Goal: Task Accomplishment & Management: Manage account settings

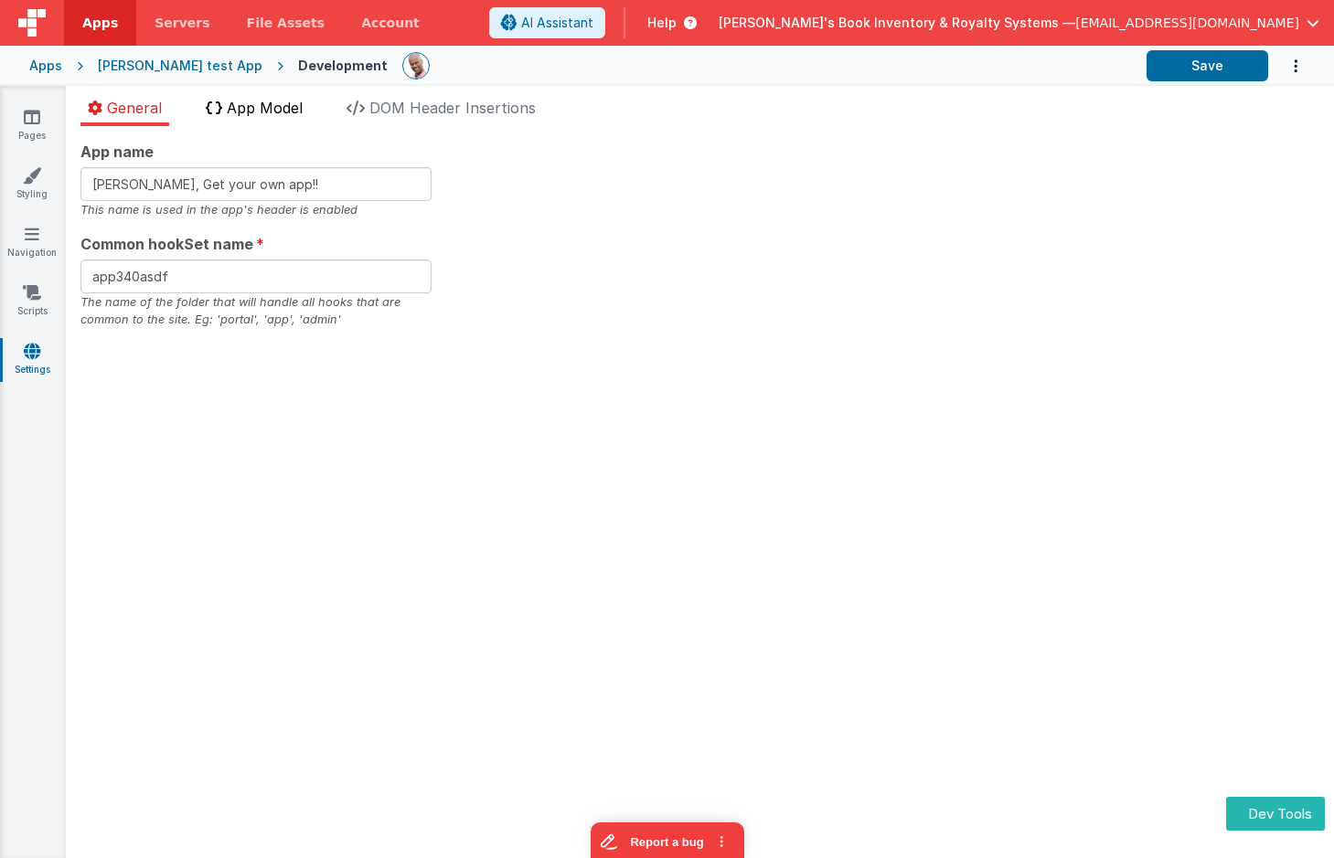
click at [260, 108] on span "App Model" at bounding box center [265, 108] width 76 height 18
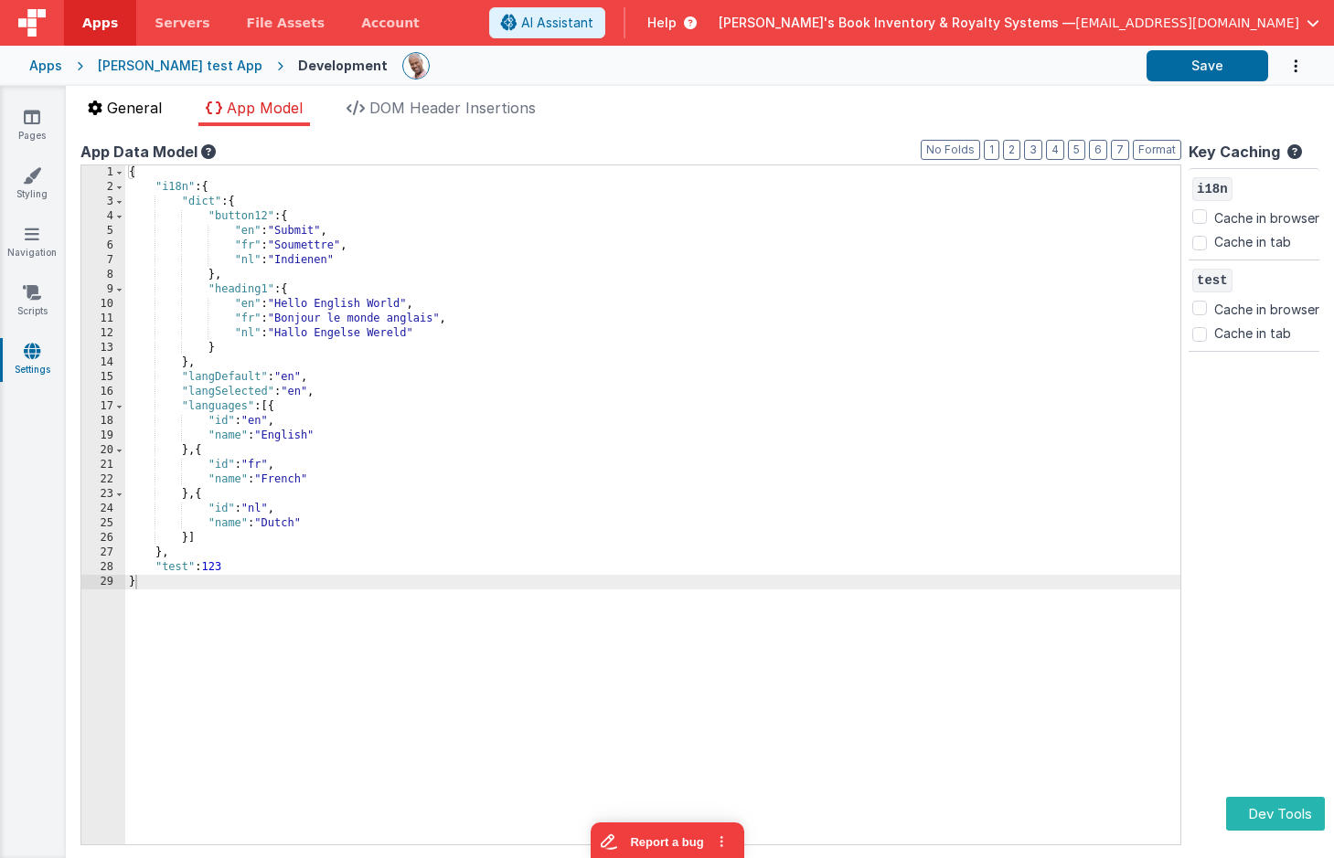
click at [152, 102] on span "General" at bounding box center [134, 108] width 55 height 18
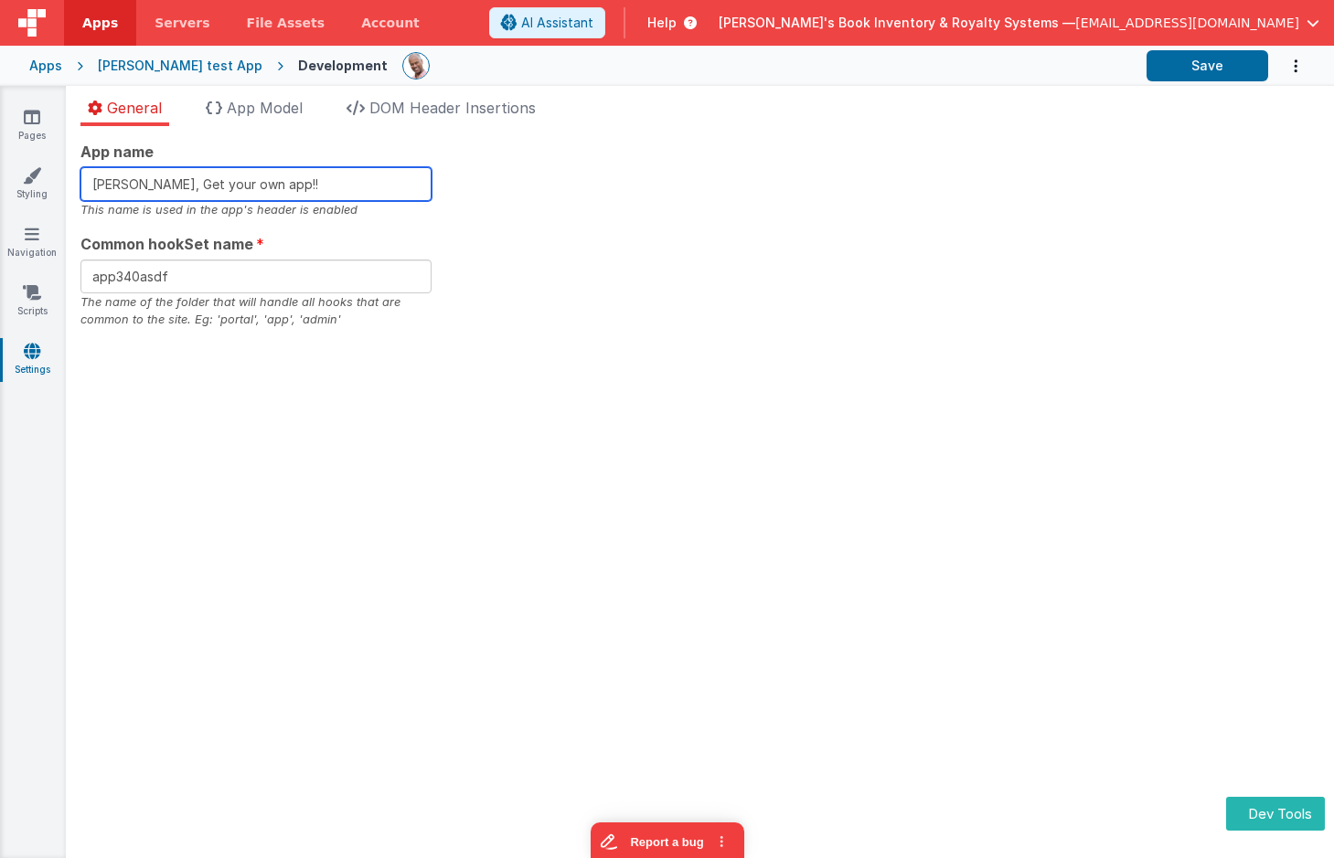
click at [364, 175] on input "Charles GUI, Get your own app!!" at bounding box center [255, 184] width 351 height 34
click at [359, 177] on input "Charles GUI, Get your own app!!" at bounding box center [255, 184] width 351 height 34
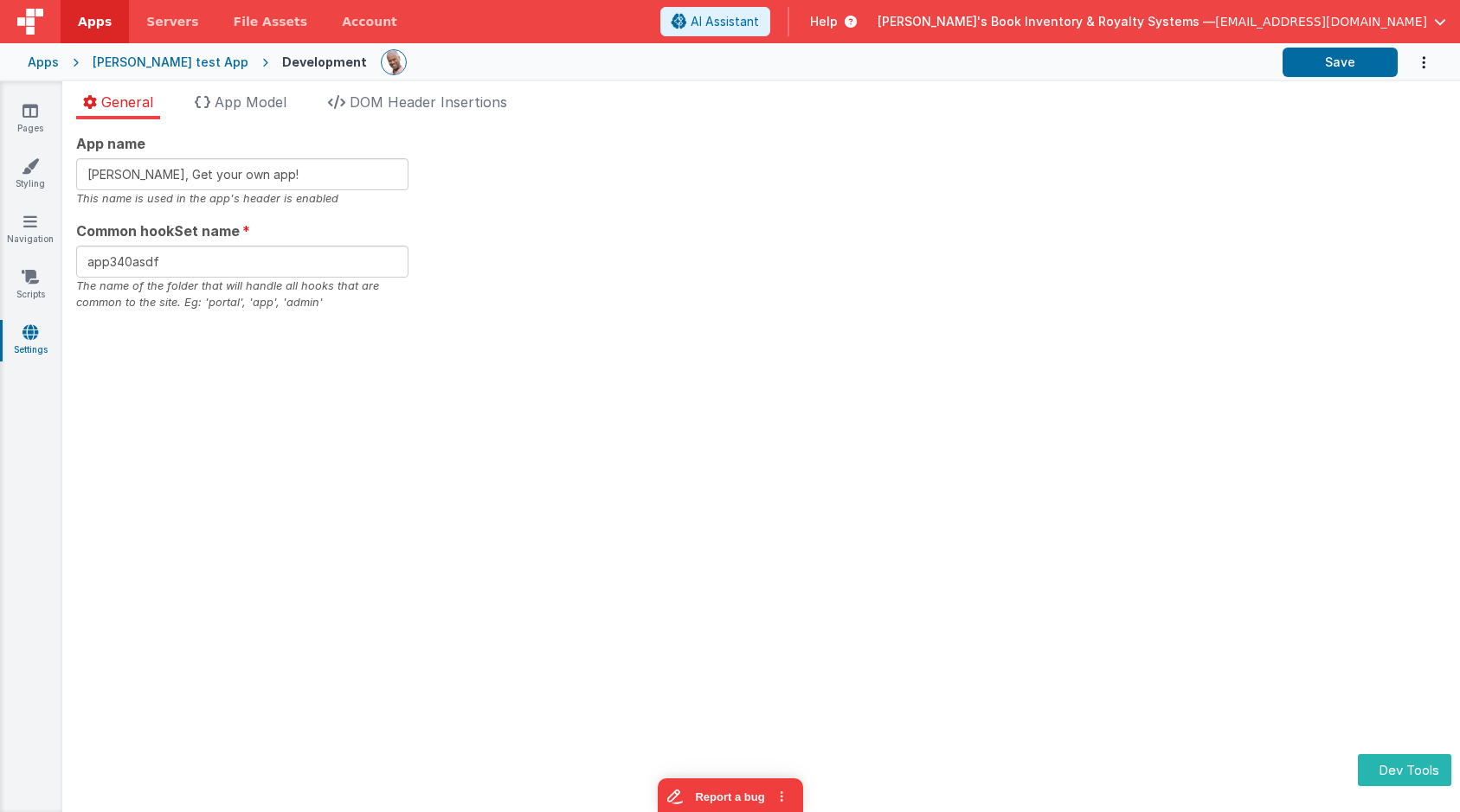
click at [693, 183] on div "App name Charles GUI, Get your own app! This name is used in the app's header i…" at bounding box center [760, 222] width 1370 height 178
click at [820, 102] on ul "General App Model DOM Header Insertions" at bounding box center [761, 105] width 1398 height 27
click at [295, 173] on input "Charles GUI, Get your own app!" at bounding box center [241, 174] width 332 height 32
type input "Charles GUI, Get your own app!!"
click at [1262, 66] on button "Save" at bounding box center [1341, 62] width 116 height 29
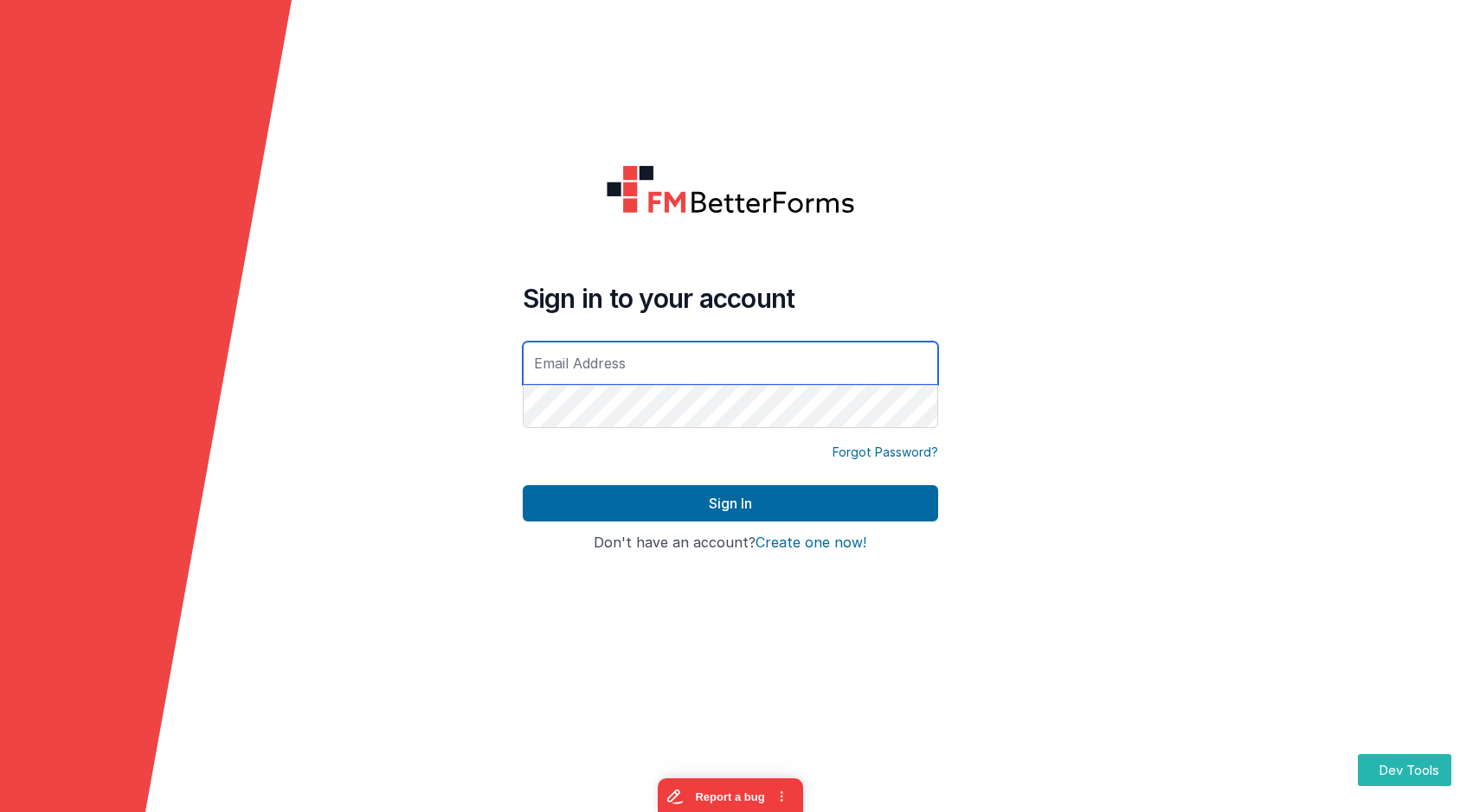
click at [567, 367] on input "text" at bounding box center [730, 363] width 416 height 44
click at [0, 782] on com-1password-button at bounding box center [0, 812] width 0 height 0
type input "[EMAIL_ADDRESS][DOMAIN_NAME]"
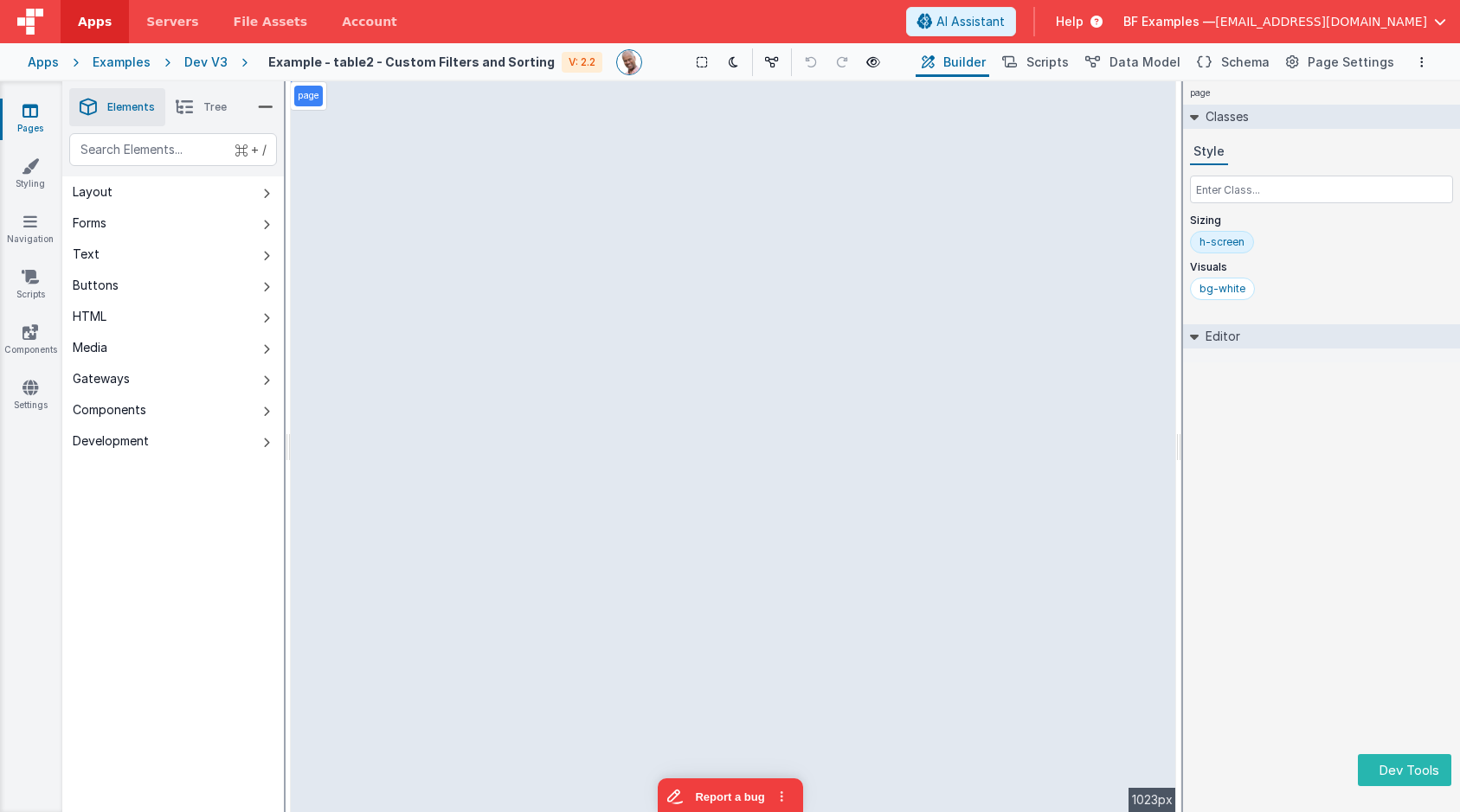
click at [40, 67] on div "Apps" at bounding box center [43, 62] width 31 height 17
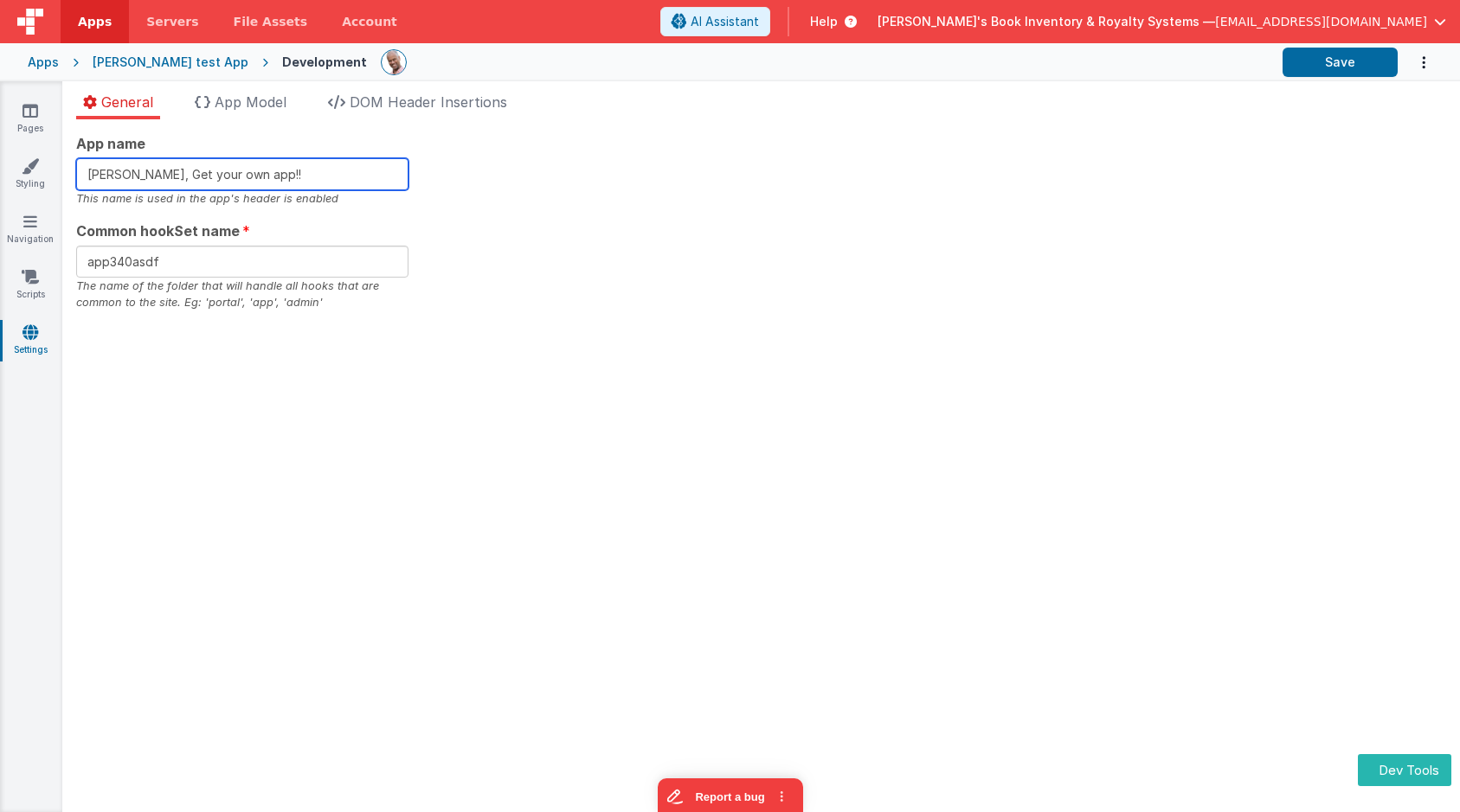
click at [289, 180] on input "Charles GUI, Get your own app!!" at bounding box center [241, 174] width 332 height 32
type input "Charles GUI, Get your own app"
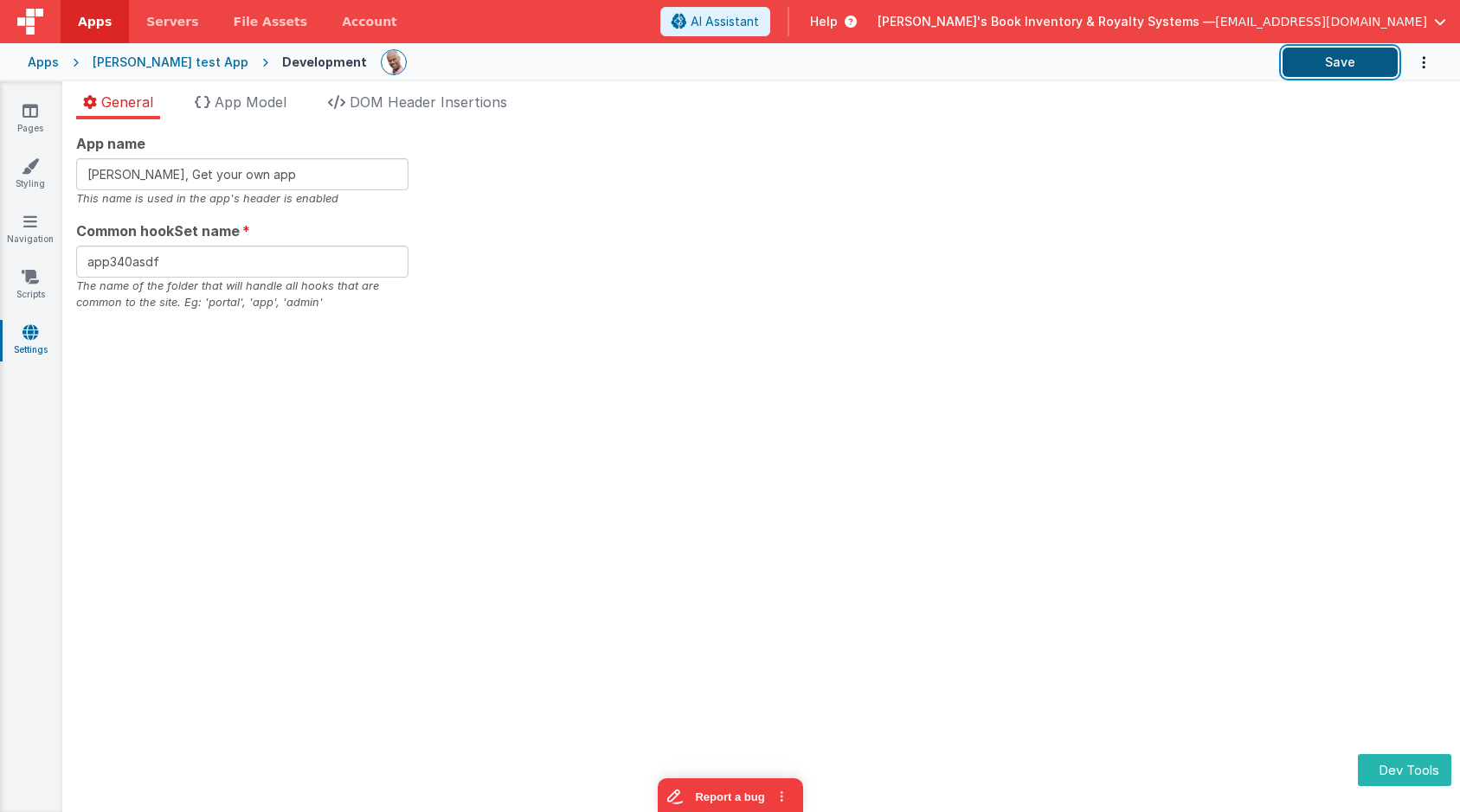
click at [1349, 58] on button "Save" at bounding box center [1341, 62] width 116 height 29
